Goal: Task Accomplishment & Management: Use online tool/utility

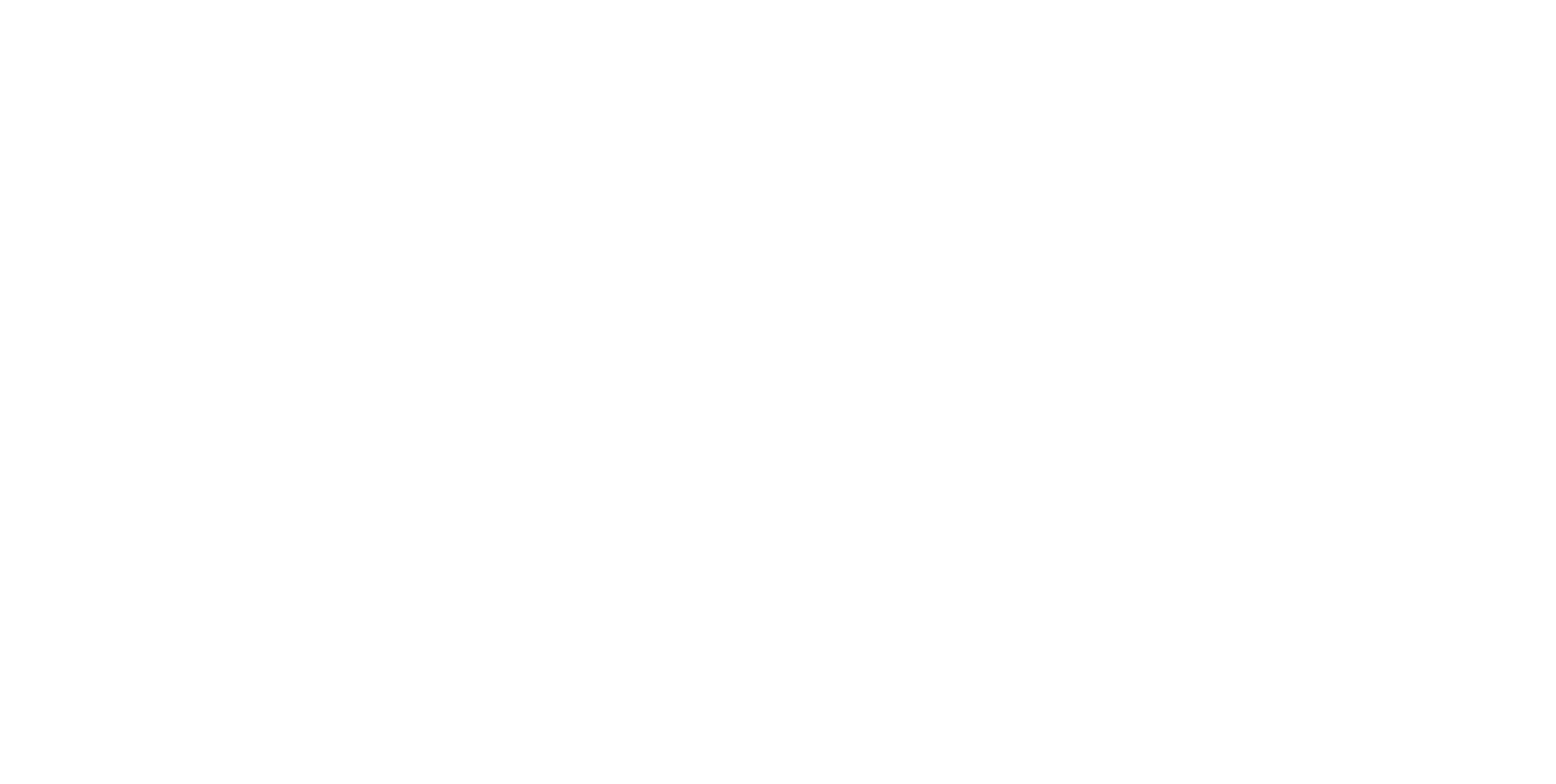
scroll to position [1853, 0]
